Goal: Transaction & Acquisition: Purchase product/service

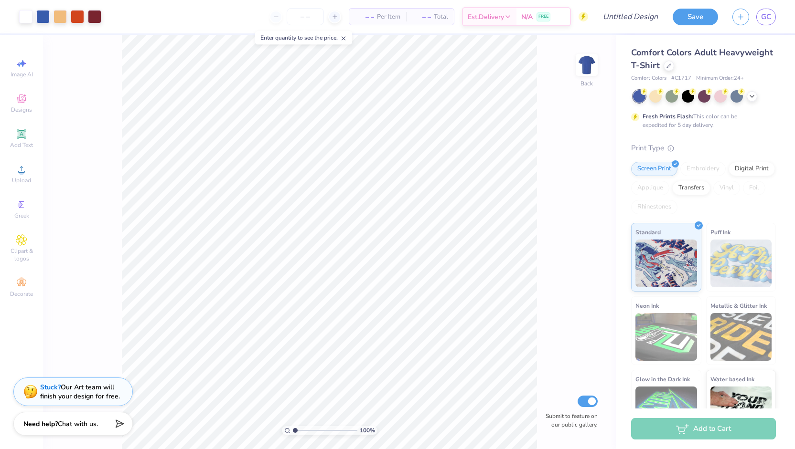
scroll to position [30, 0]
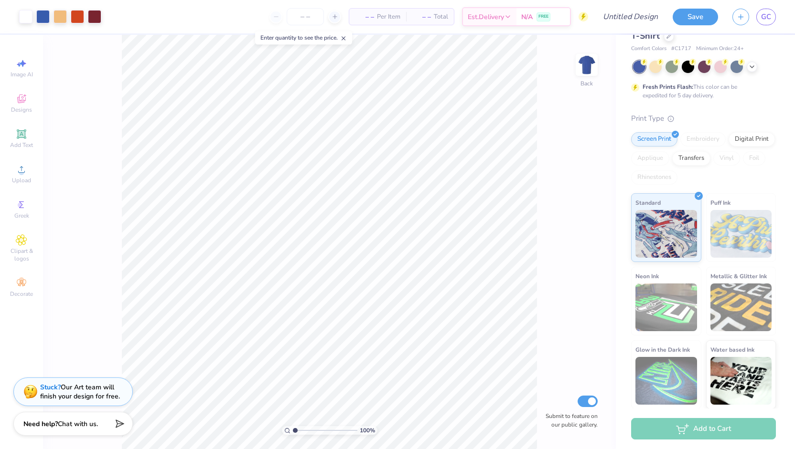
click at [346, 39] on icon at bounding box center [343, 38] width 7 height 7
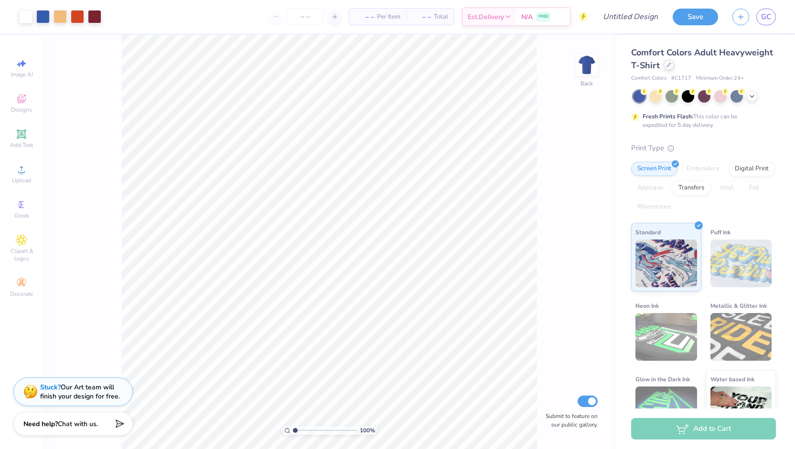
click at [674, 67] on div at bounding box center [668, 65] width 11 height 11
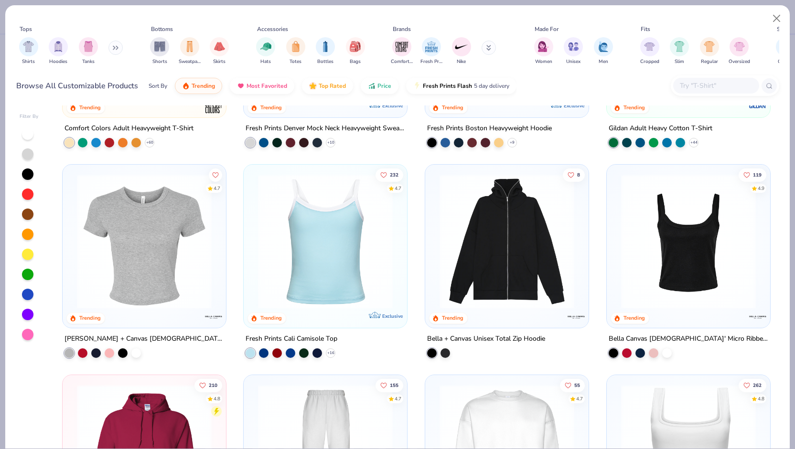
scroll to position [142, 0]
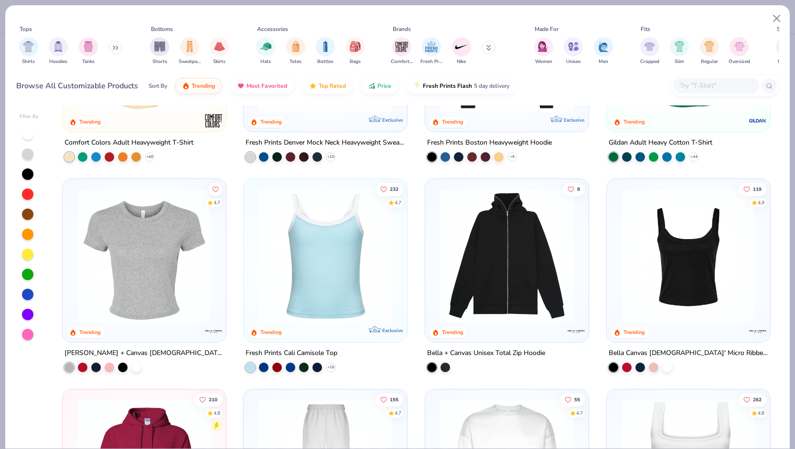
click at [123, 249] on img at bounding box center [144, 256] width 144 height 135
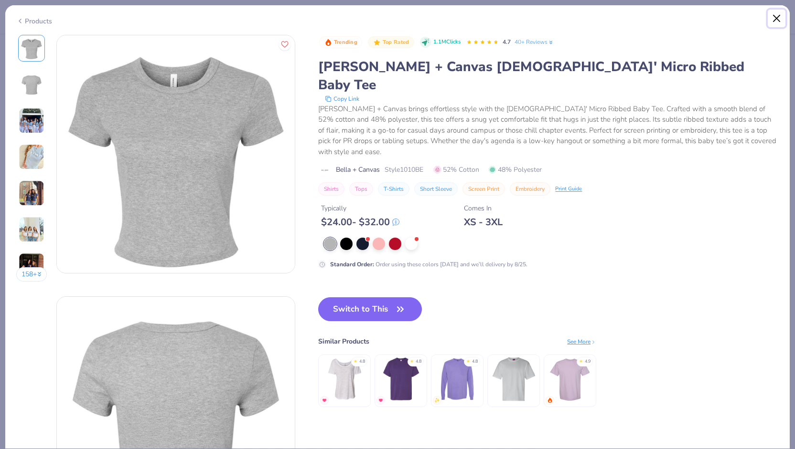
click at [776, 18] on button "Close" at bounding box center [777, 19] width 18 height 18
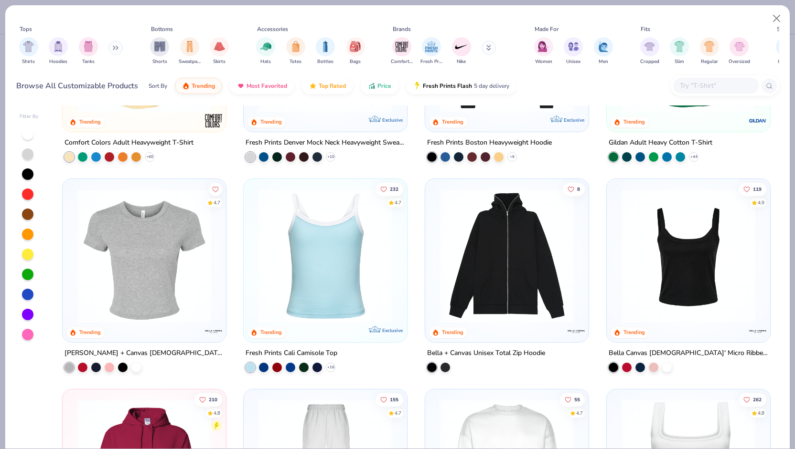
click at [674, 225] on img at bounding box center [688, 256] width 144 height 135
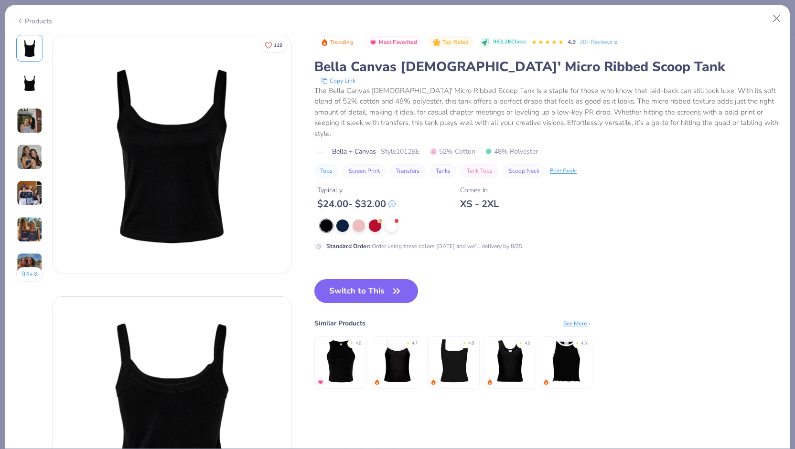
click at [454, 346] on img at bounding box center [453, 361] width 45 height 45
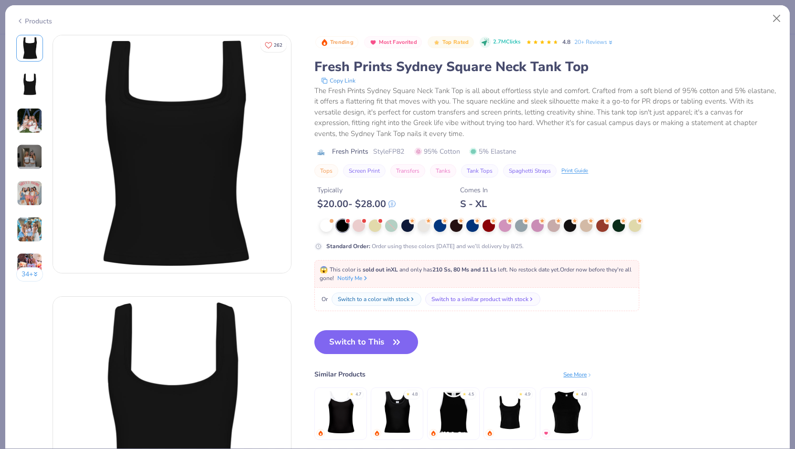
click at [29, 116] on img at bounding box center [30, 121] width 26 height 26
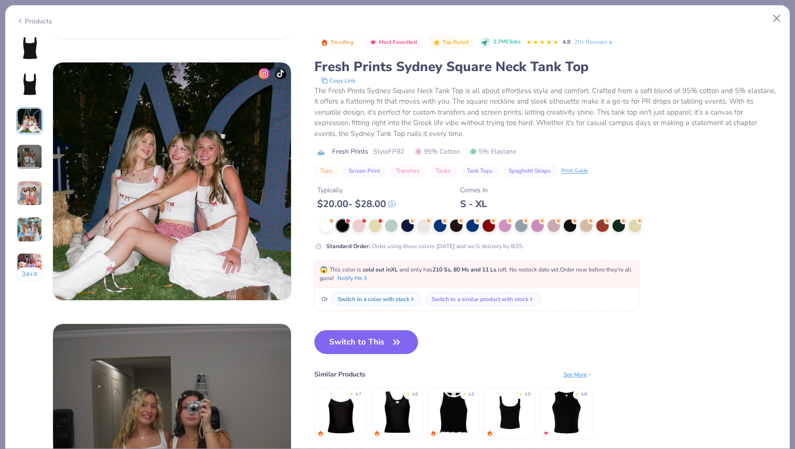
scroll to position [524, 0]
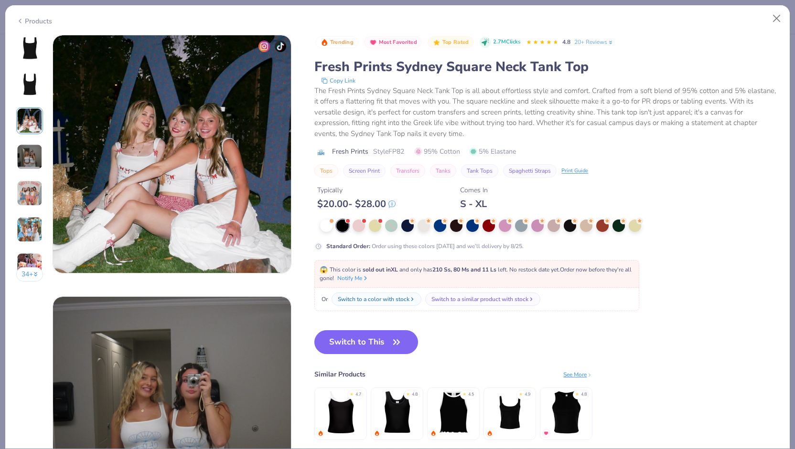
click at [27, 154] on img at bounding box center [30, 157] width 26 height 26
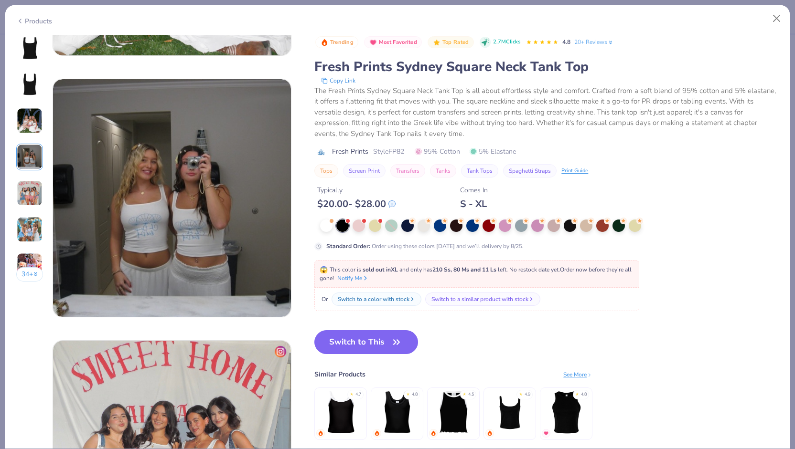
scroll to position [785, 0]
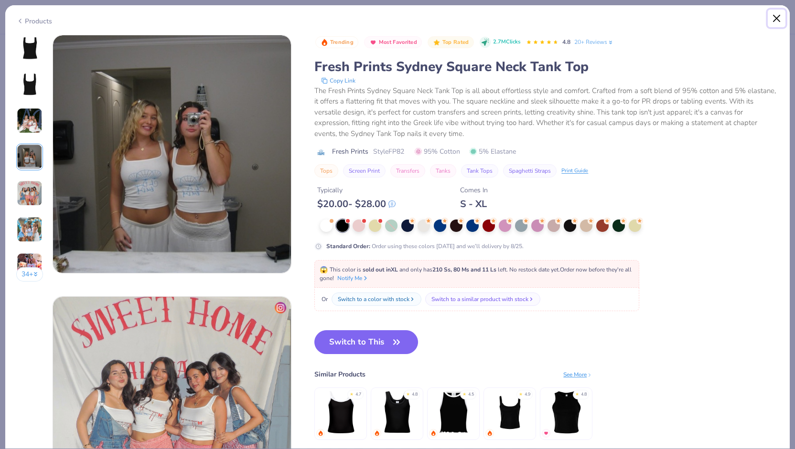
click at [780, 20] on button "Close" at bounding box center [777, 19] width 18 height 18
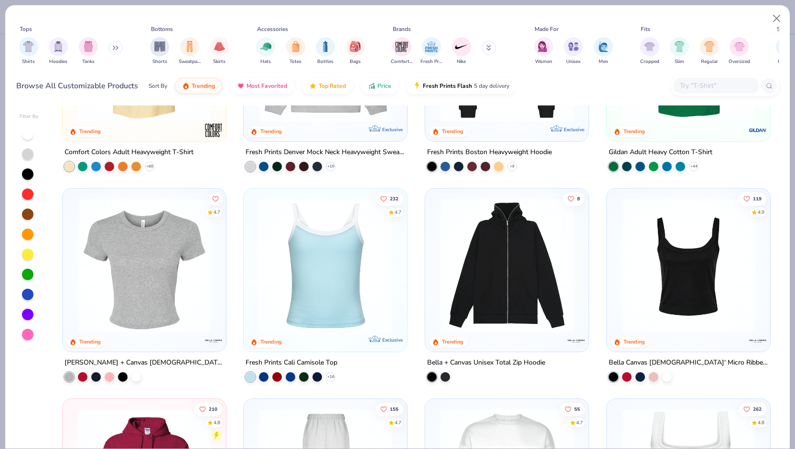
scroll to position [141, 0]
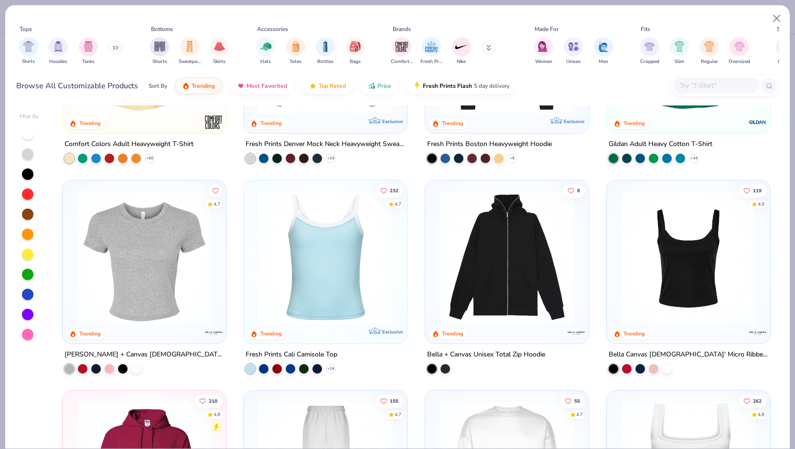
click at [141, 235] on img at bounding box center [144, 257] width 144 height 135
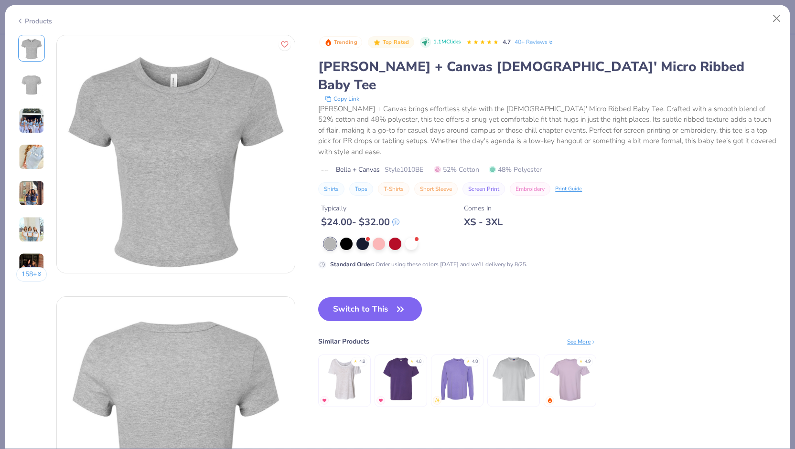
click at [23, 117] on img at bounding box center [32, 121] width 26 height 26
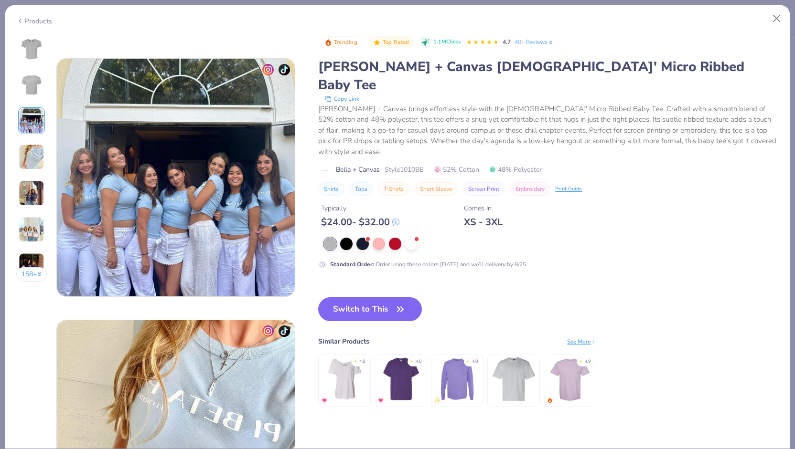
scroll to position [524, 0]
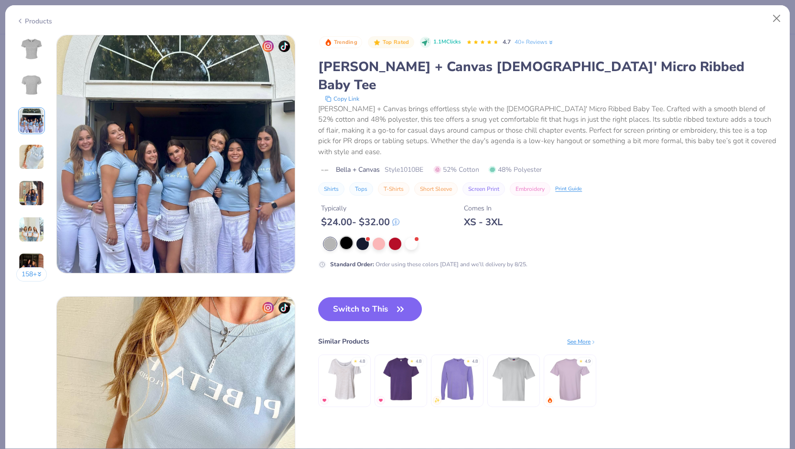
click at [349, 237] on div at bounding box center [346, 243] width 12 height 12
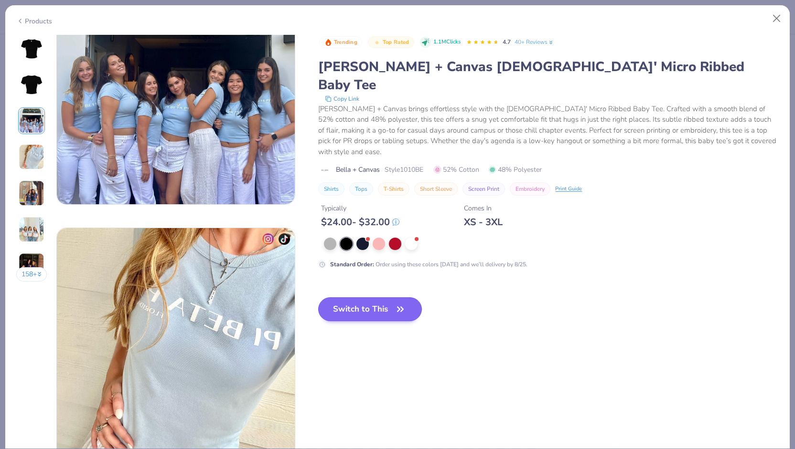
scroll to position [594, 0]
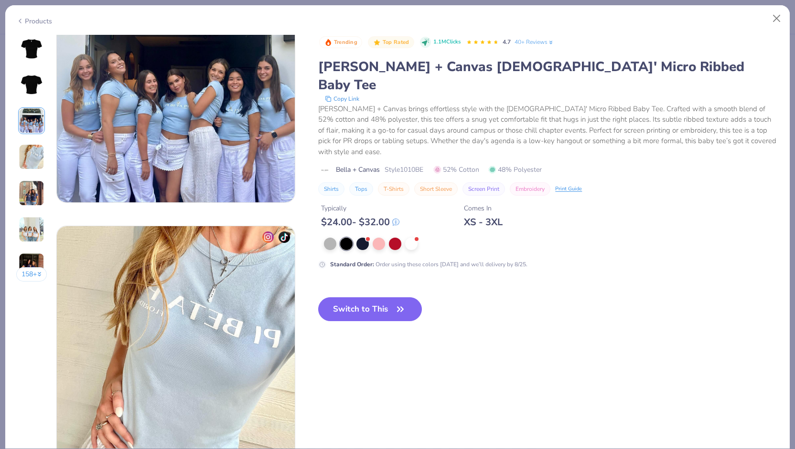
click at [441, 182] on button "Short Sleeve" at bounding box center [435, 188] width 43 height 13
type input "Short Sleeve"
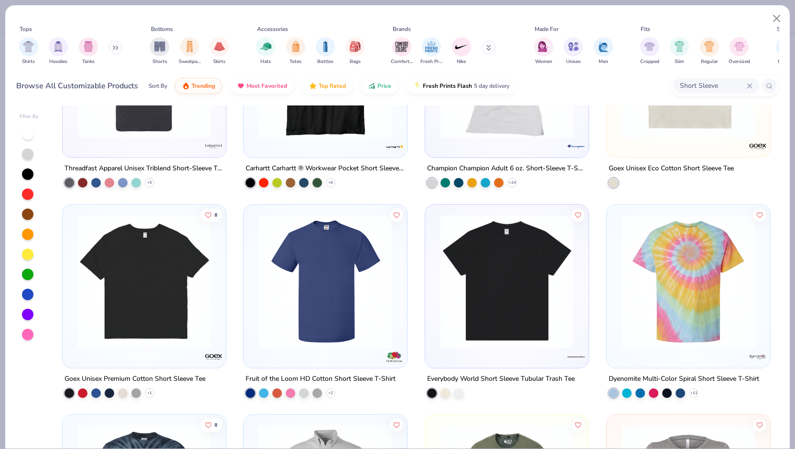
scroll to position [1101, 0]
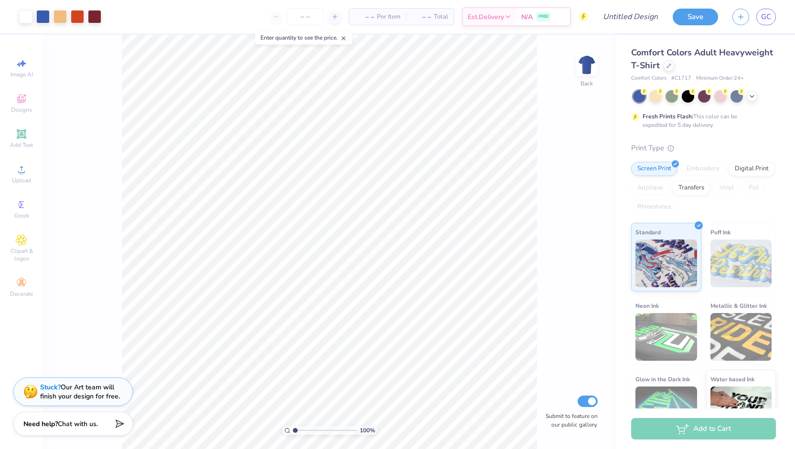
click at [347, 37] on icon at bounding box center [343, 38] width 7 height 7
click at [671, 65] on icon at bounding box center [668, 65] width 5 height 5
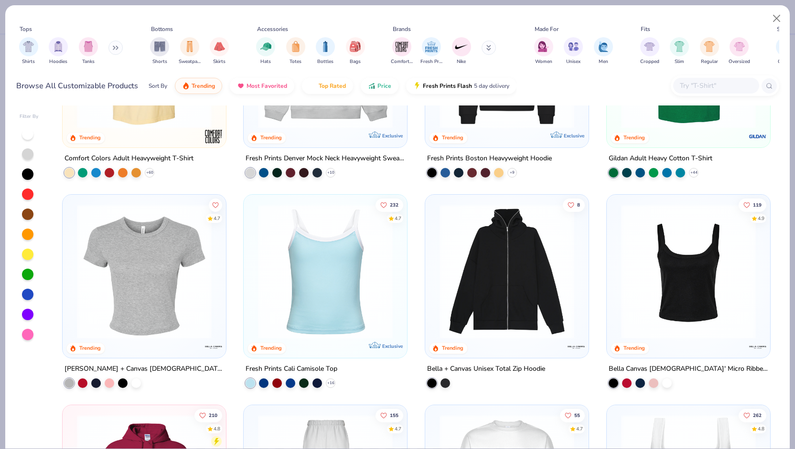
scroll to position [129, 0]
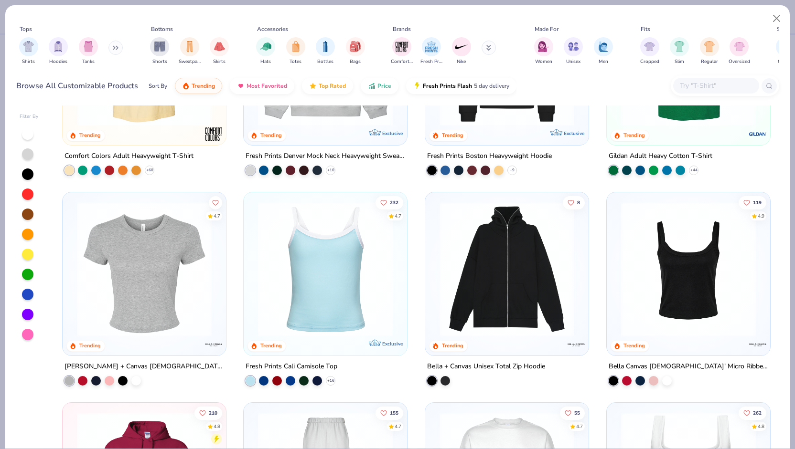
click at [126, 276] on div "287 4.9 Trending Comfort Colors Adult Heavyweight T-Shirt + 60 67 4.8 Trending …" at bounding box center [416, 278] width 726 height 344
click at [212, 198] on icon "Like" at bounding box center [215, 201] width 7 height 7
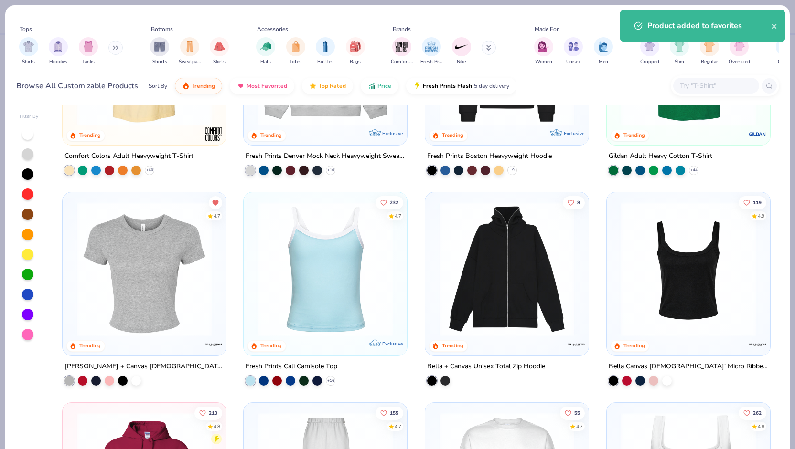
click at [163, 250] on img at bounding box center [144, 269] width 144 height 135
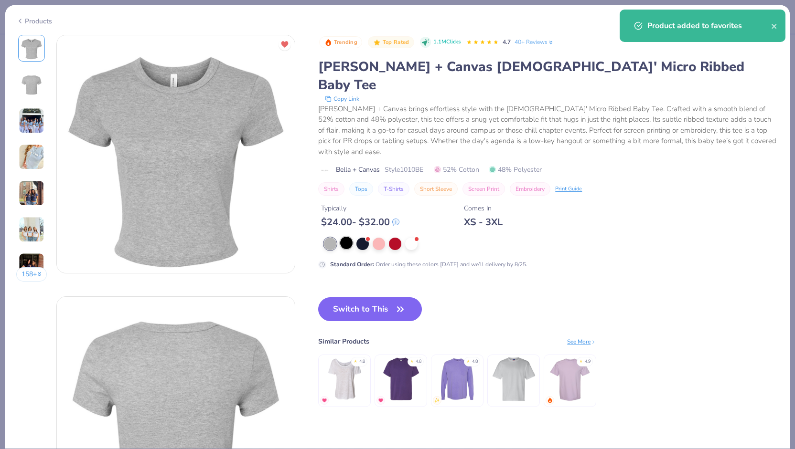
click at [345, 237] on div at bounding box center [346, 243] width 12 height 12
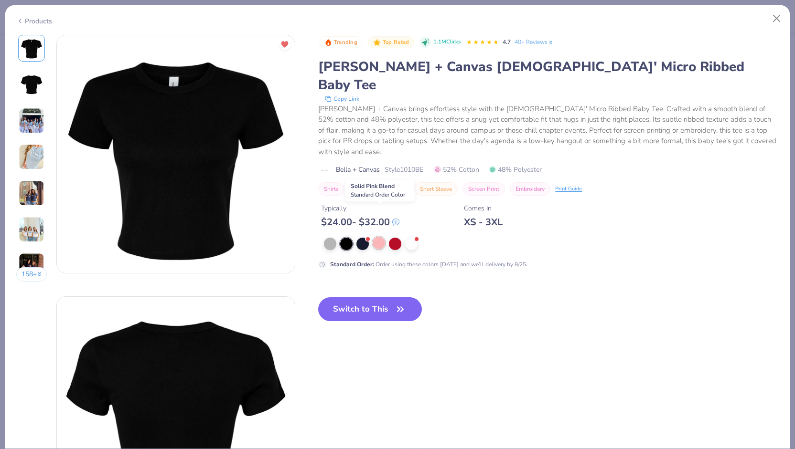
click at [377, 237] on div at bounding box center [379, 243] width 12 height 12
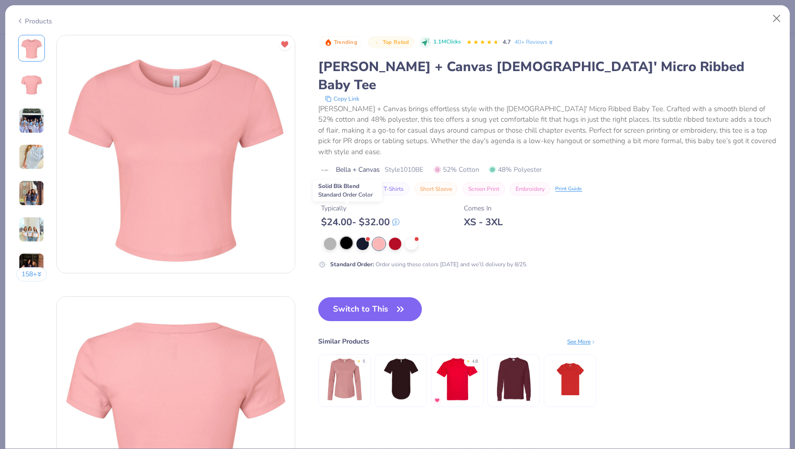
click at [346, 237] on div at bounding box center [346, 243] width 12 height 12
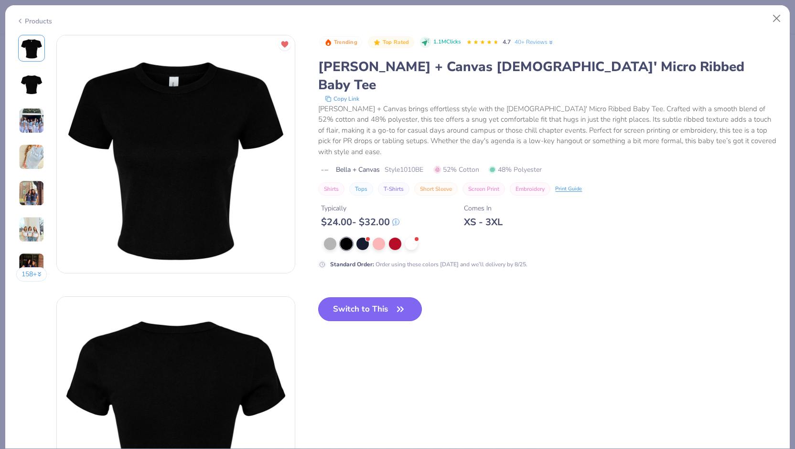
click at [363, 298] on button "Switch to This" at bounding box center [370, 310] width 104 height 24
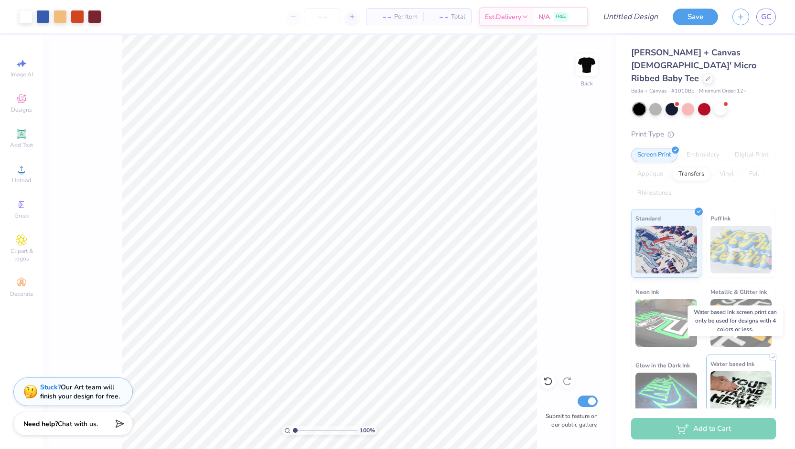
scroll to position [3, 0]
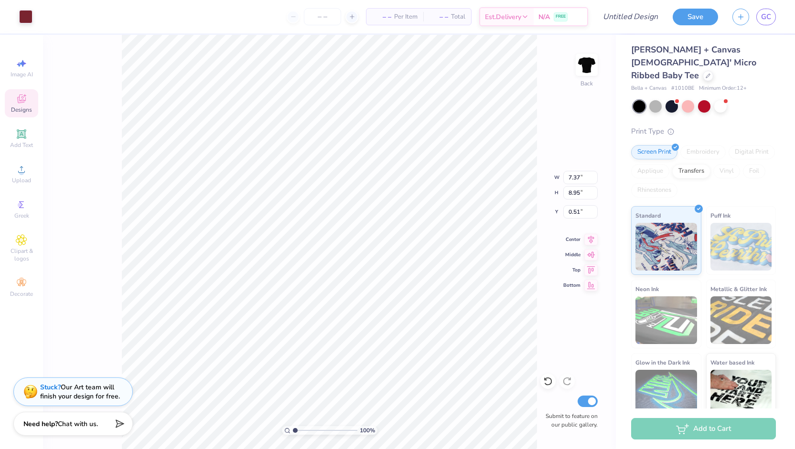
click at [543, 96] on div "100 % Back W 7.37 7.37 " H 8.95 8.95 " Y 0.51 0.51 " Center Middle Top Bottom S…" at bounding box center [329, 242] width 573 height 415
click at [329, 17] on input "number" at bounding box center [322, 16] width 37 height 17
type input "55"
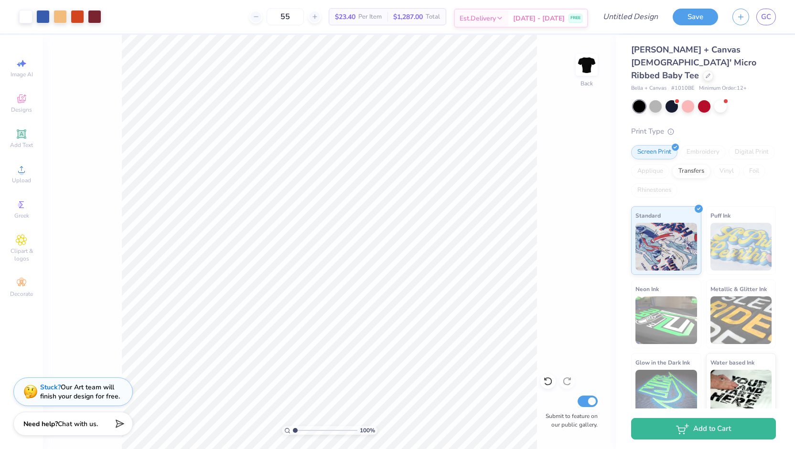
click at [496, 18] on span "Est. Delivery" at bounding box center [478, 18] width 36 height 10
click at [74, 15] on div at bounding box center [77, 15] width 13 height 13
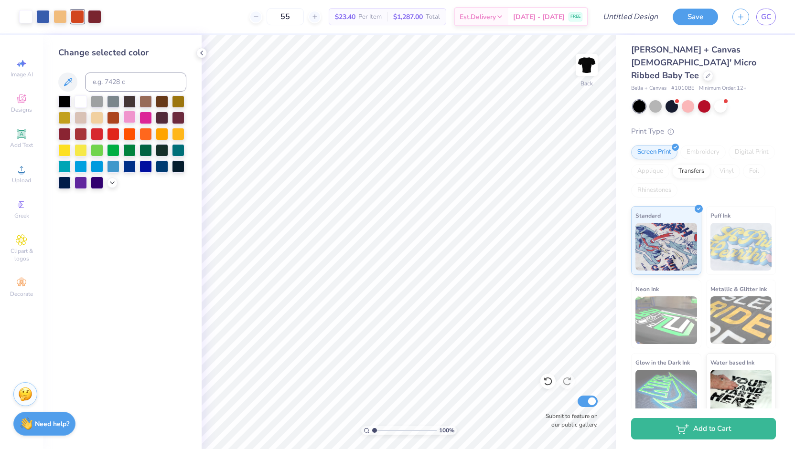
click at [128, 117] on div at bounding box center [129, 117] width 12 height 12
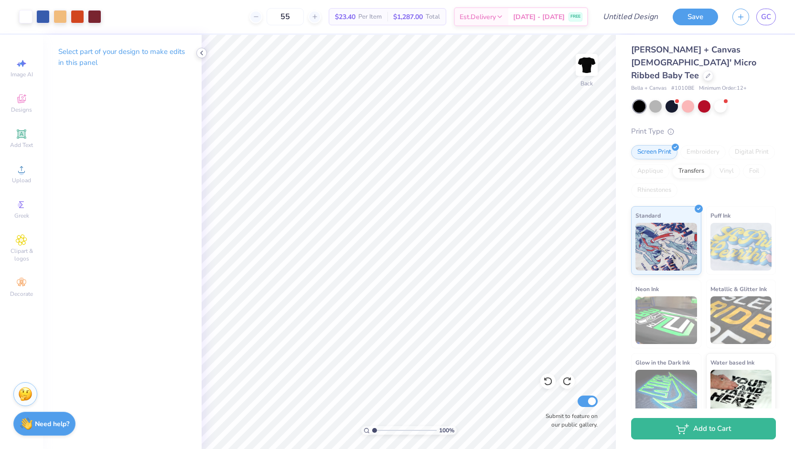
click at [201, 54] on icon at bounding box center [202, 53] width 8 height 8
